Goal: Transaction & Acquisition: Purchase product/service

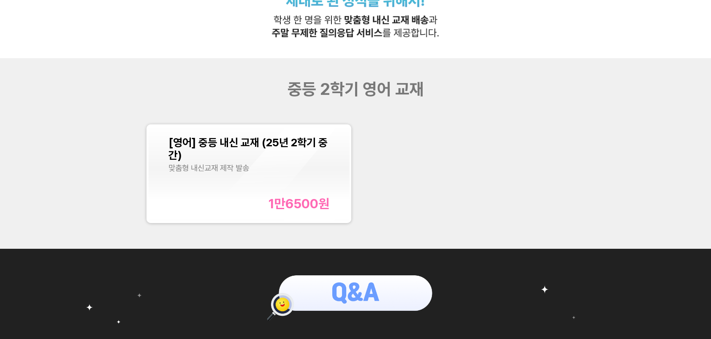
scroll to position [253, 0]
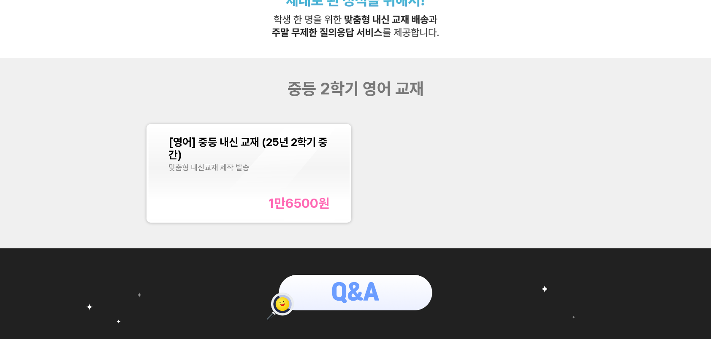
click at [304, 187] on div "[영어] 중등 내신 교재 (25년 2학기 중간) 맞춤형 내신교재 제작 발송 1만6500 원" at bounding box center [248, 173] width 161 height 75
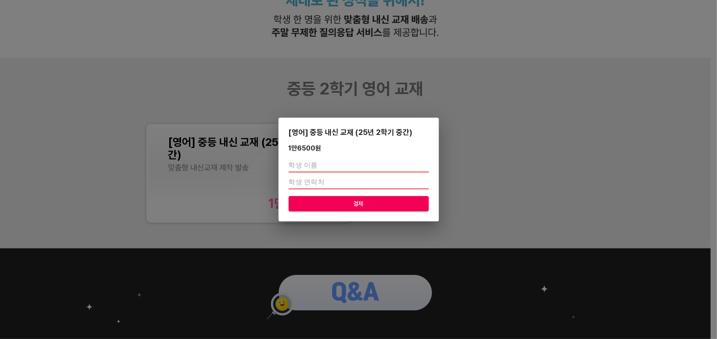
click at [324, 166] on input "text" at bounding box center [359, 166] width 140 height 14
type input "[PERSON_NAME]"
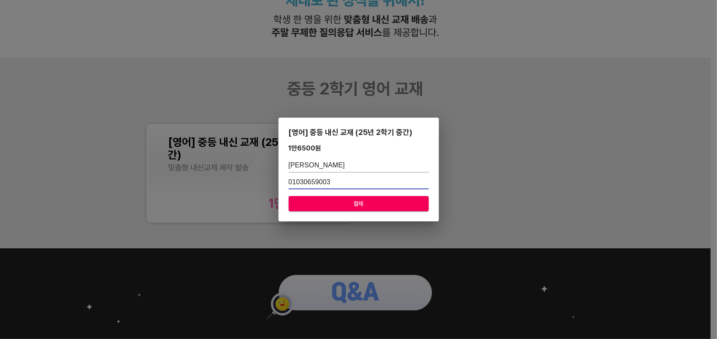
type input "01030659003"
click at [357, 205] on span "결제" at bounding box center [359, 204] width 127 height 11
